Goal: Find specific page/section: Find specific page/section

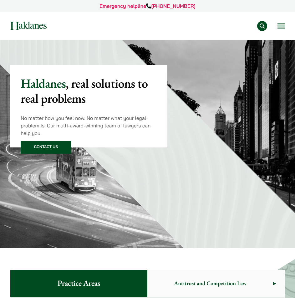
scroll to position [188, 0]
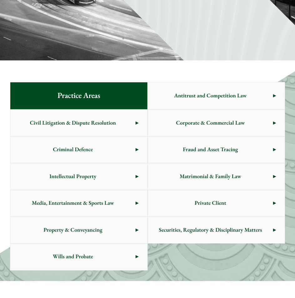
click at [100, 126] on span "Civil Litigation & Dispute Resolution" at bounding box center [72, 123] width 125 height 26
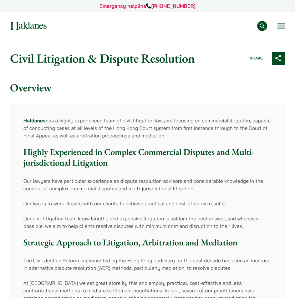
click at [282, 27] on button "Open menu" at bounding box center [282, 25] width 8 height 5
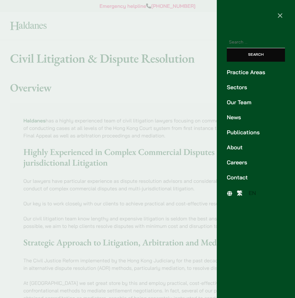
click at [241, 103] on link "Our Team" at bounding box center [256, 102] width 58 height 8
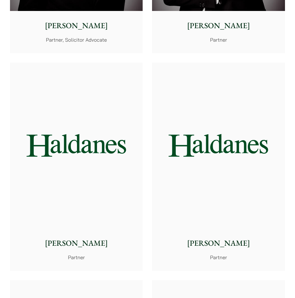
scroll to position [1409, 0]
